Goal: Navigation & Orientation: Find specific page/section

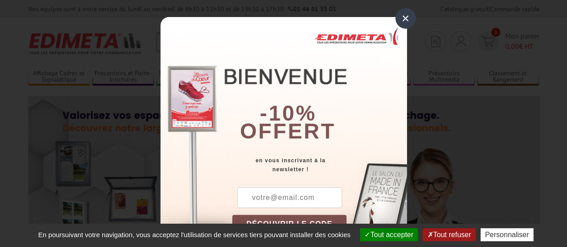
click at [403, 15] on div "×" at bounding box center [405, 18] width 21 height 21
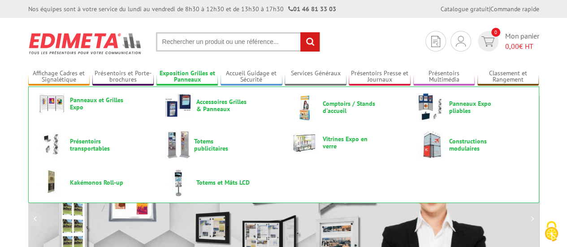
click at [195, 74] on link "Exposition Grilles et Panneaux" at bounding box center [187, 76] width 62 height 15
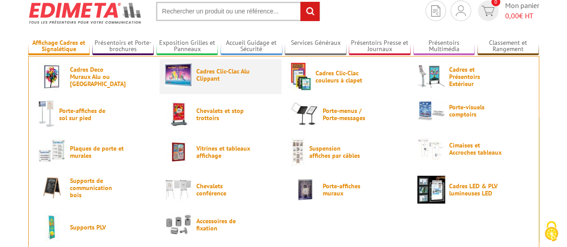
scroll to position [45, 0]
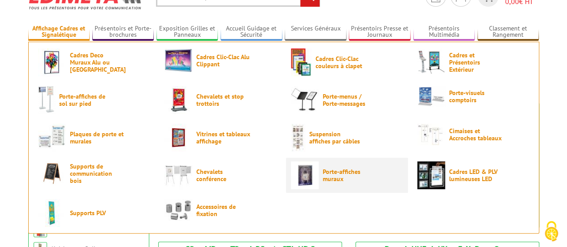
click at [323, 173] on span "Porte-affiches muraux" at bounding box center [350, 175] width 54 height 14
